Goal: Task Accomplishment & Management: Manage account settings

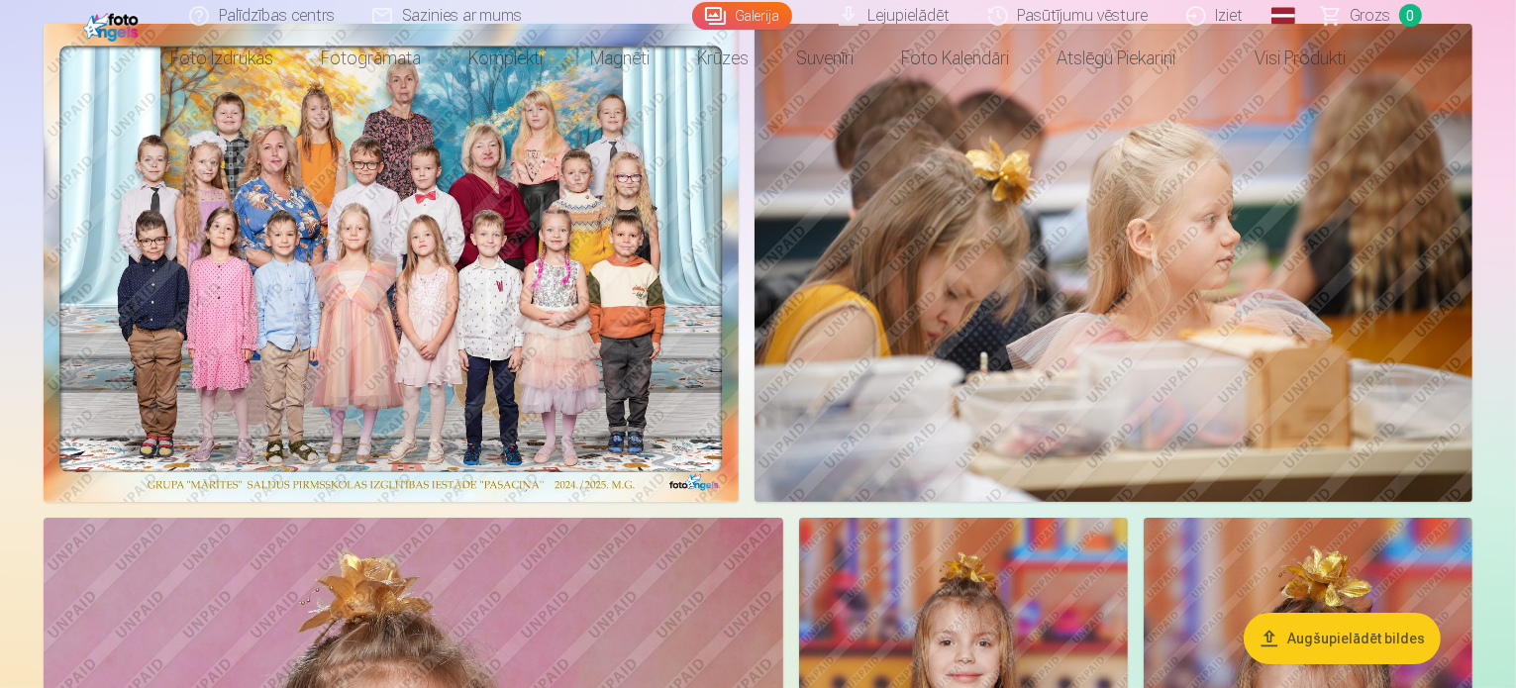
scroll to position [198, 0]
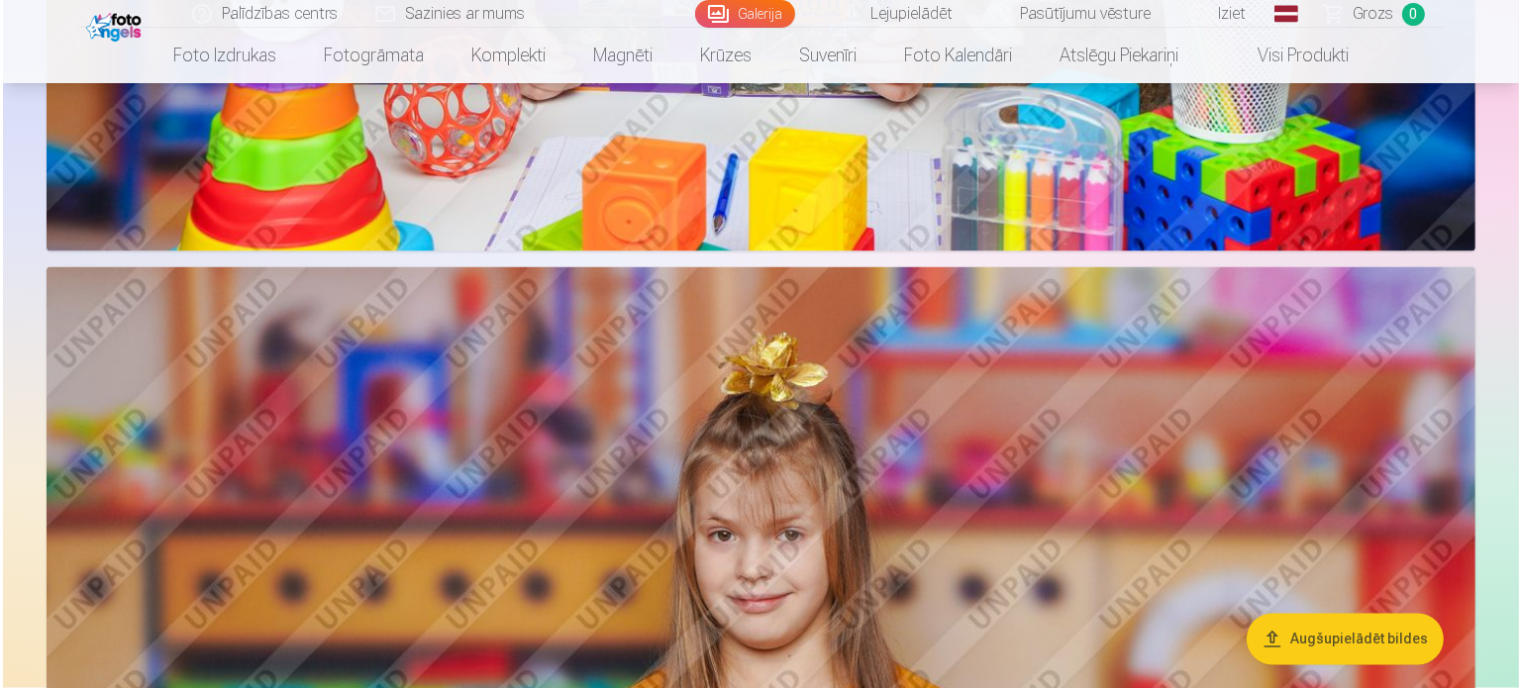
scroll to position [3267, 0]
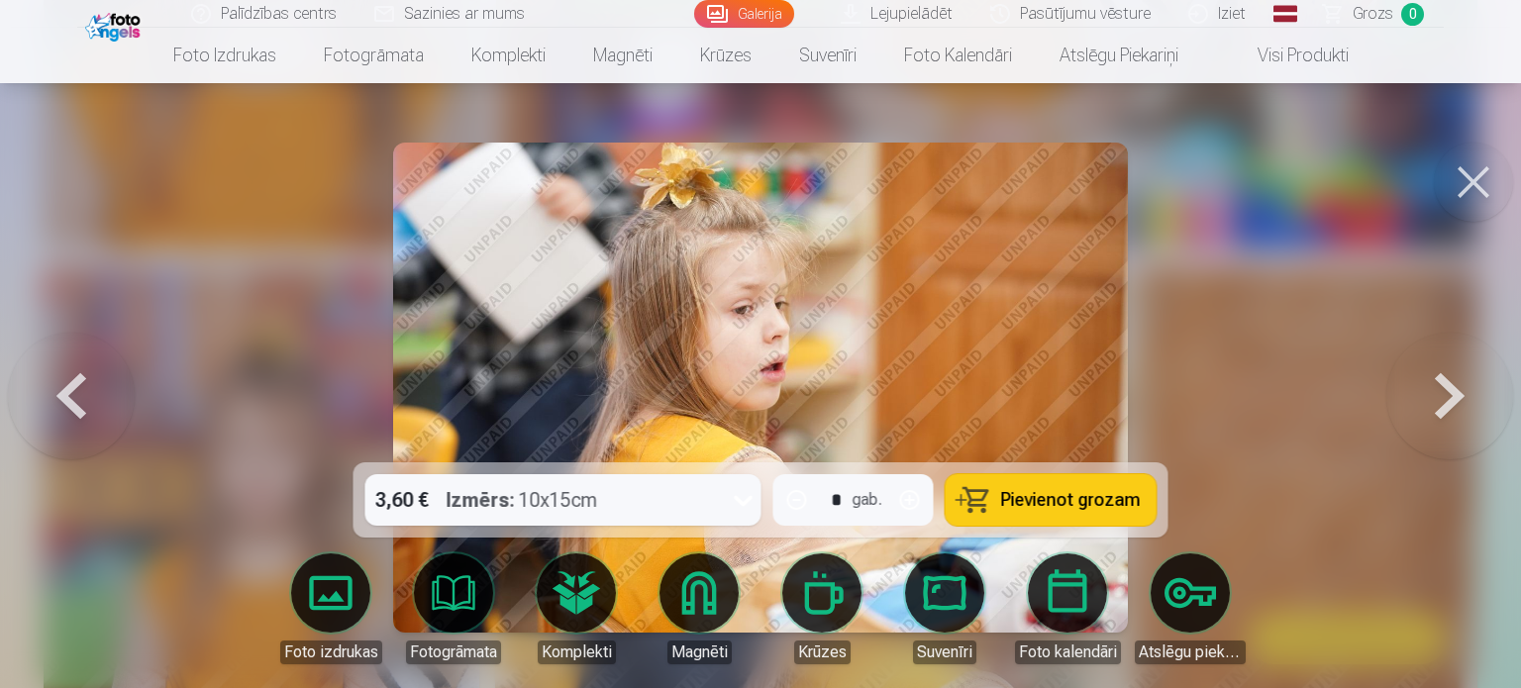
click at [1481, 195] on button at bounding box center [1473, 182] width 79 height 79
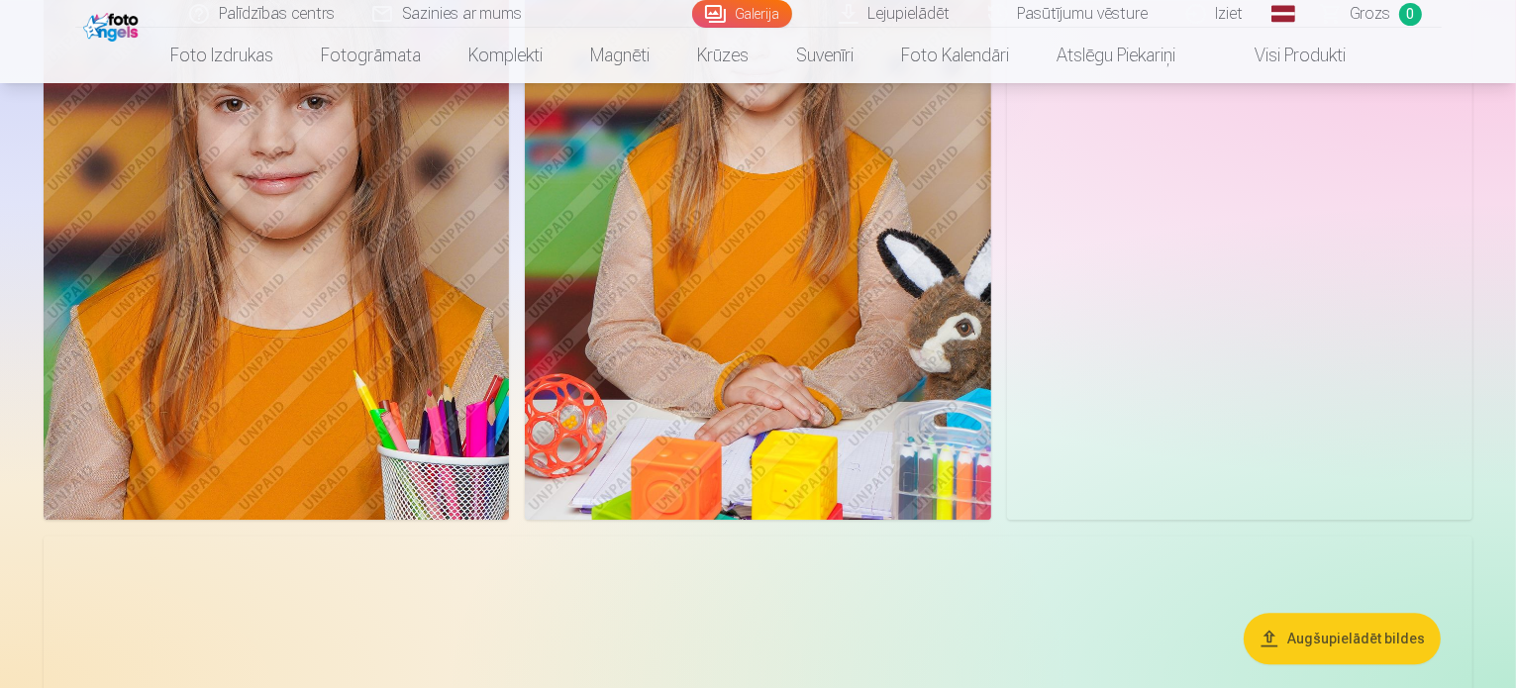
scroll to position [5635, 0]
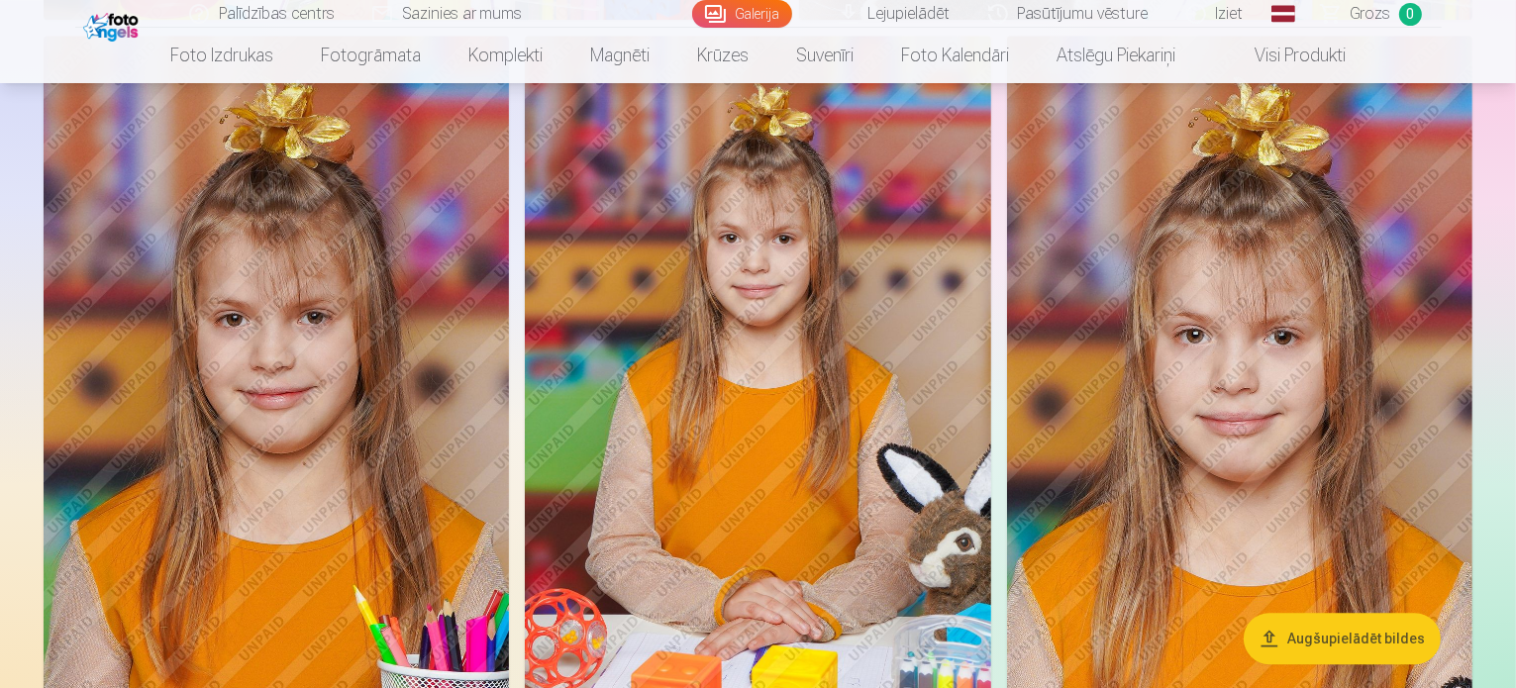
click at [1404, 18] on span "0" at bounding box center [1410, 14] width 23 height 23
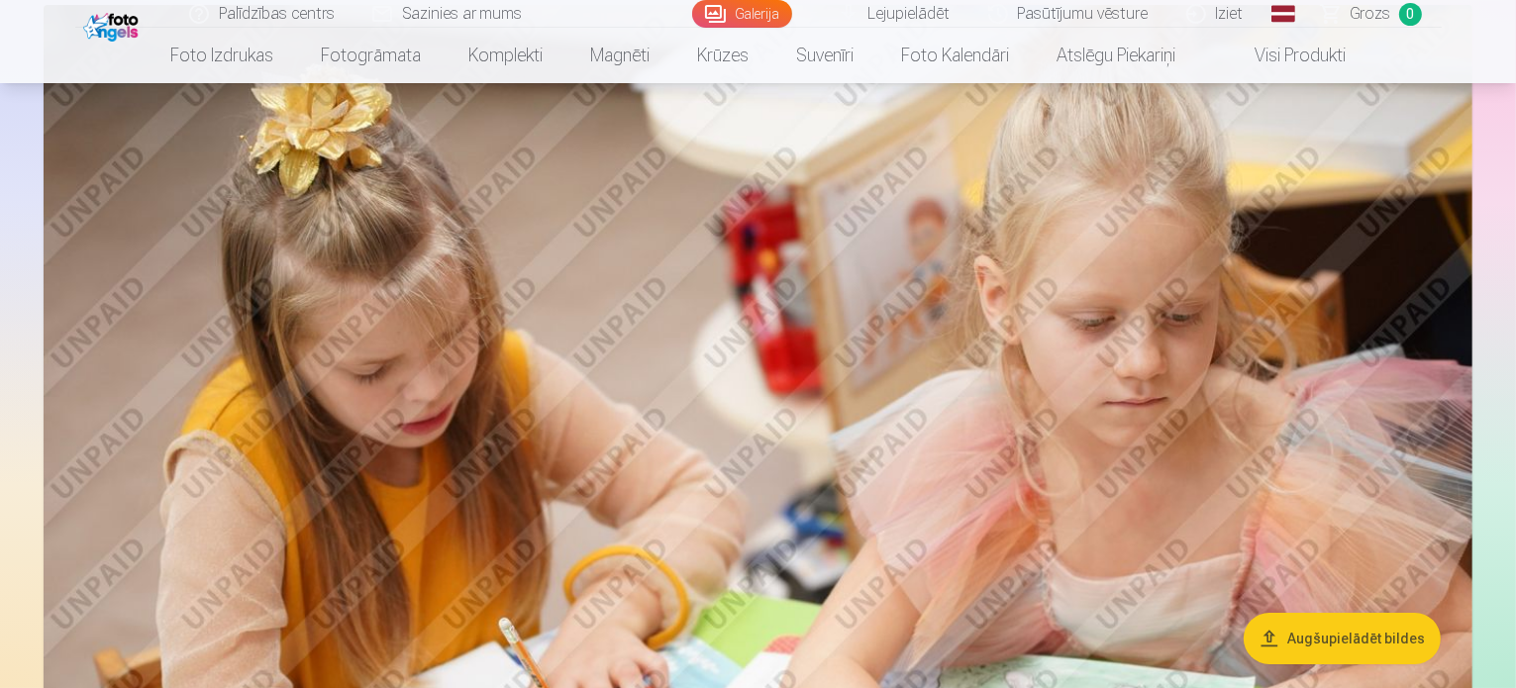
scroll to position [7021, 0]
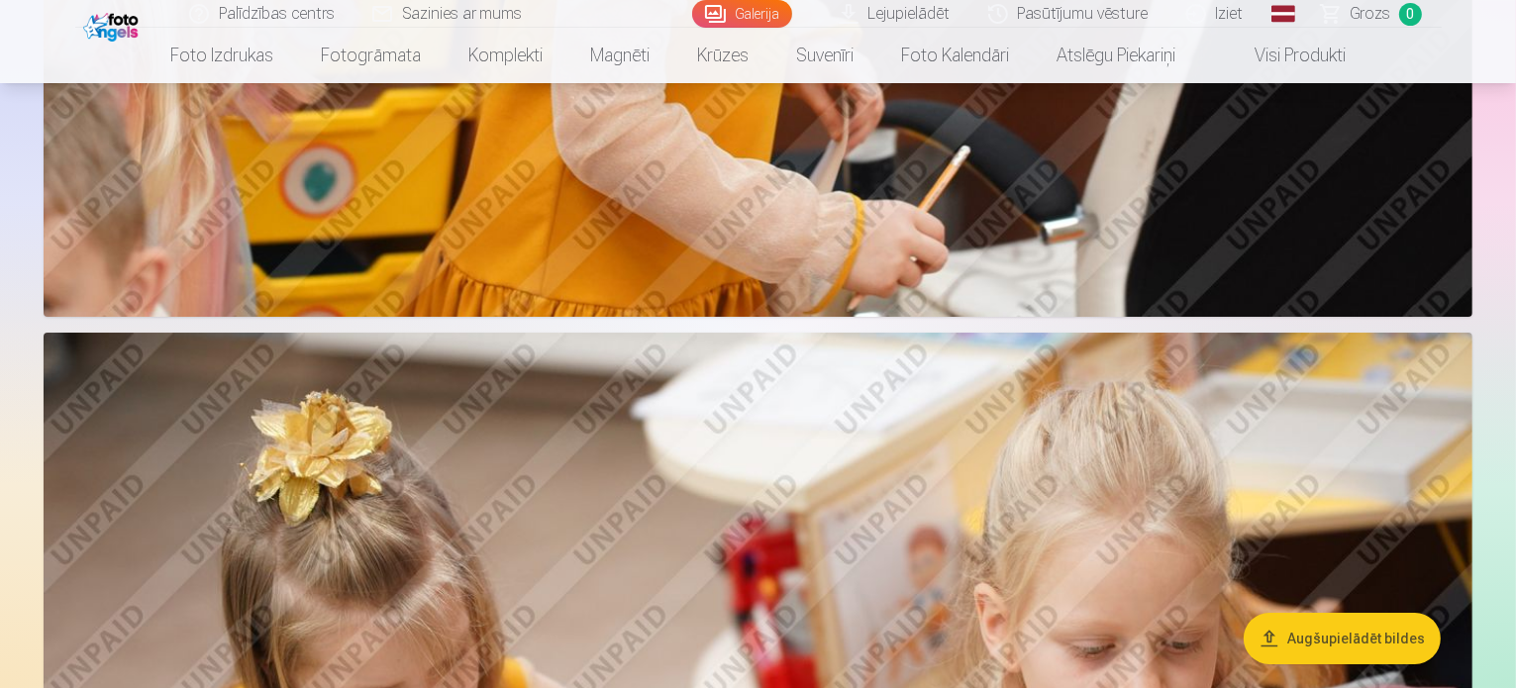
click at [1234, 20] on link "Iziet" at bounding box center [1215, 14] width 95 height 28
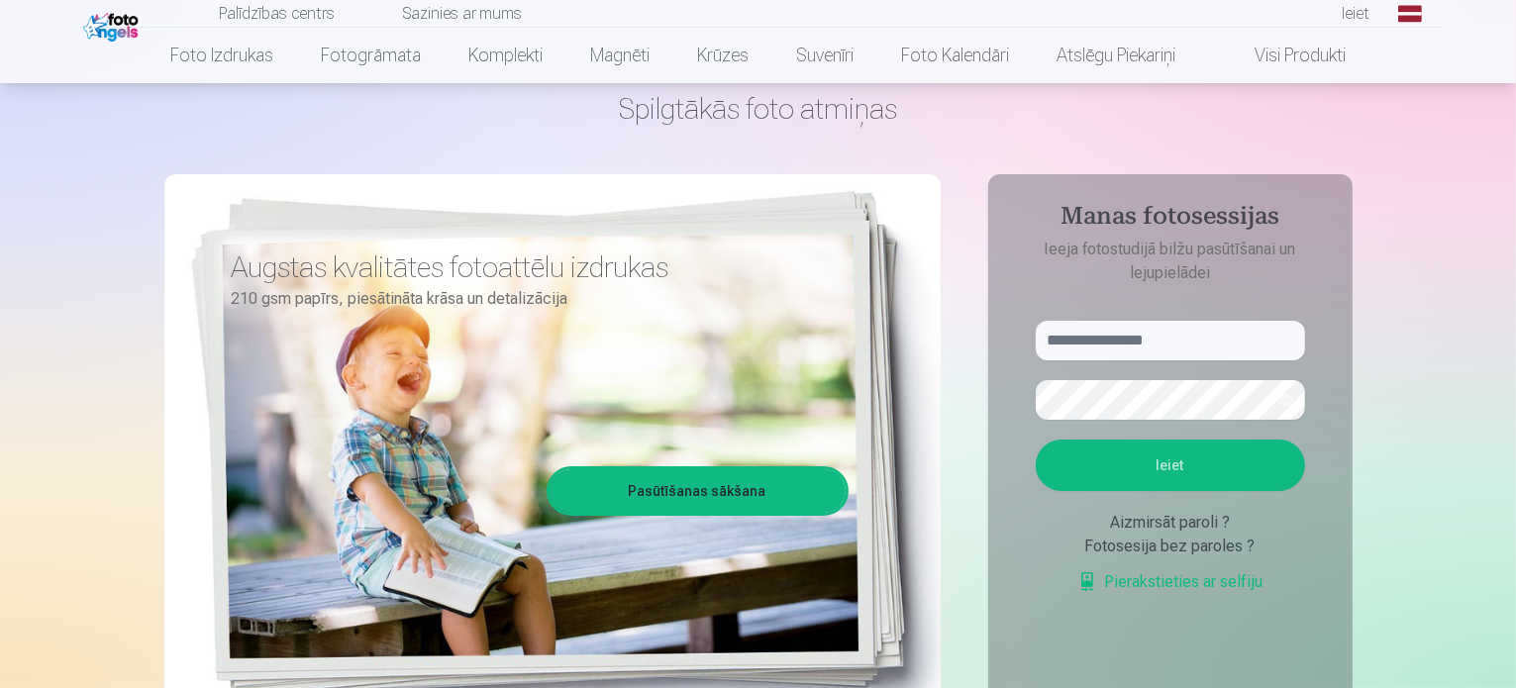
scroll to position [99, 0]
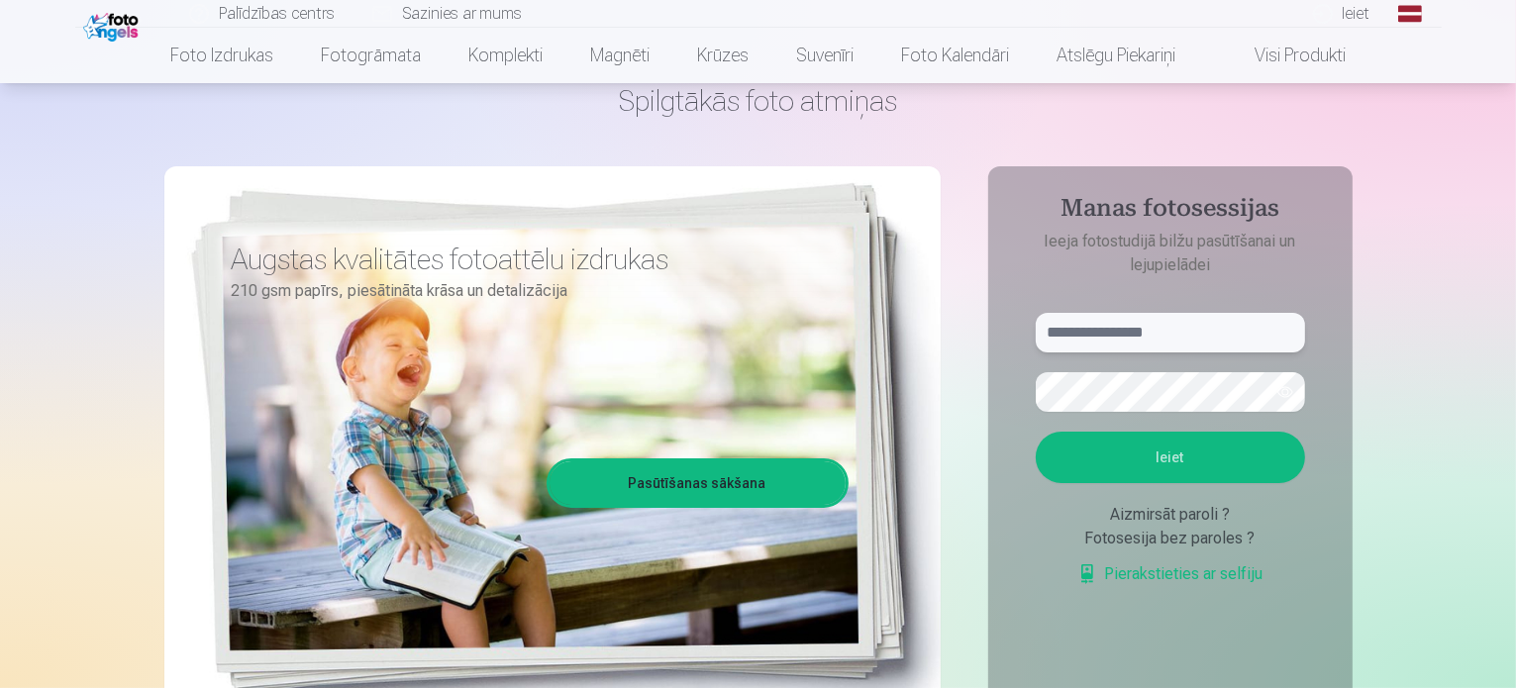
click at [1173, 325] on input "text" at bounding box center [1170, 333] width 269 height 40
type input "**********"
drag, startPoint x: 1152, startPoint y: 371, endPoint x: 1127, endPoint y: 456, distance: 89.0
click at [1129, 459] on button "Ieiet" at bounding box center [1170, 457] width 269 height 51
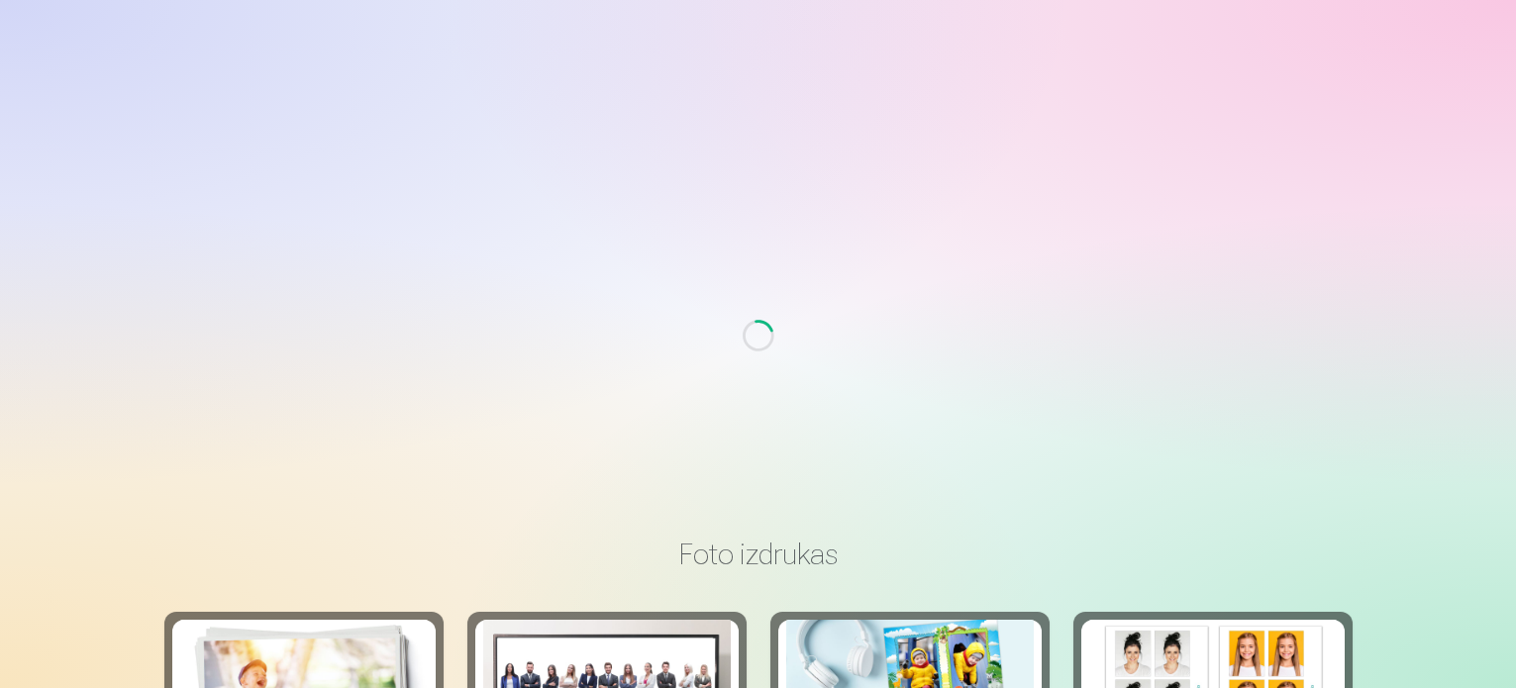
scroll to position [99, 0]
